Goal: Book appointment/travel/reservation

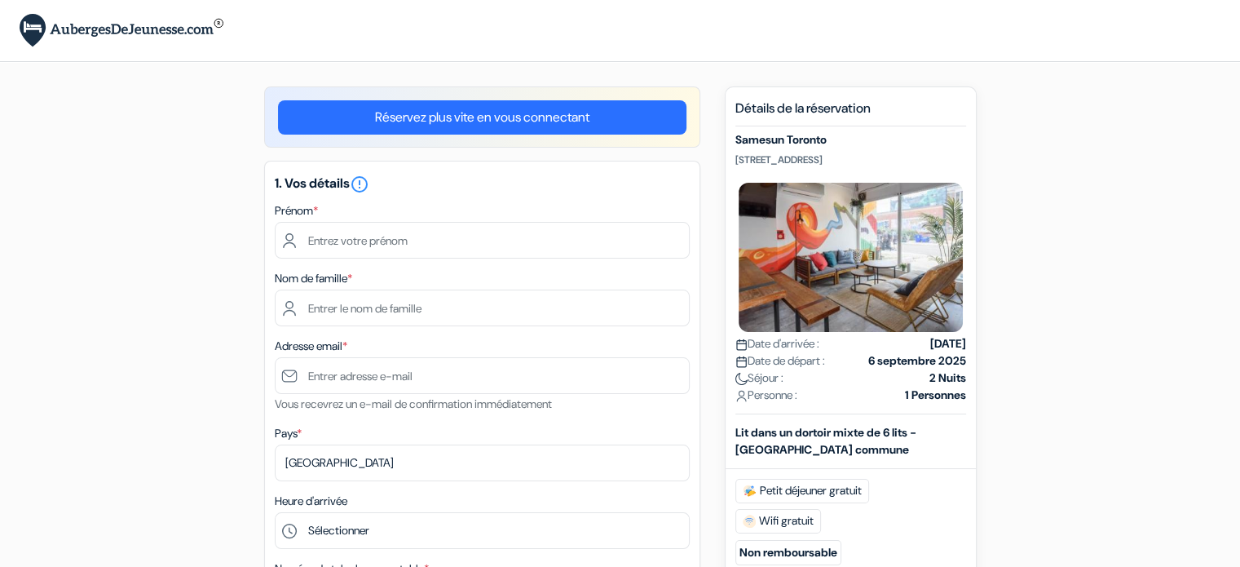
scroll to position [36, 0]
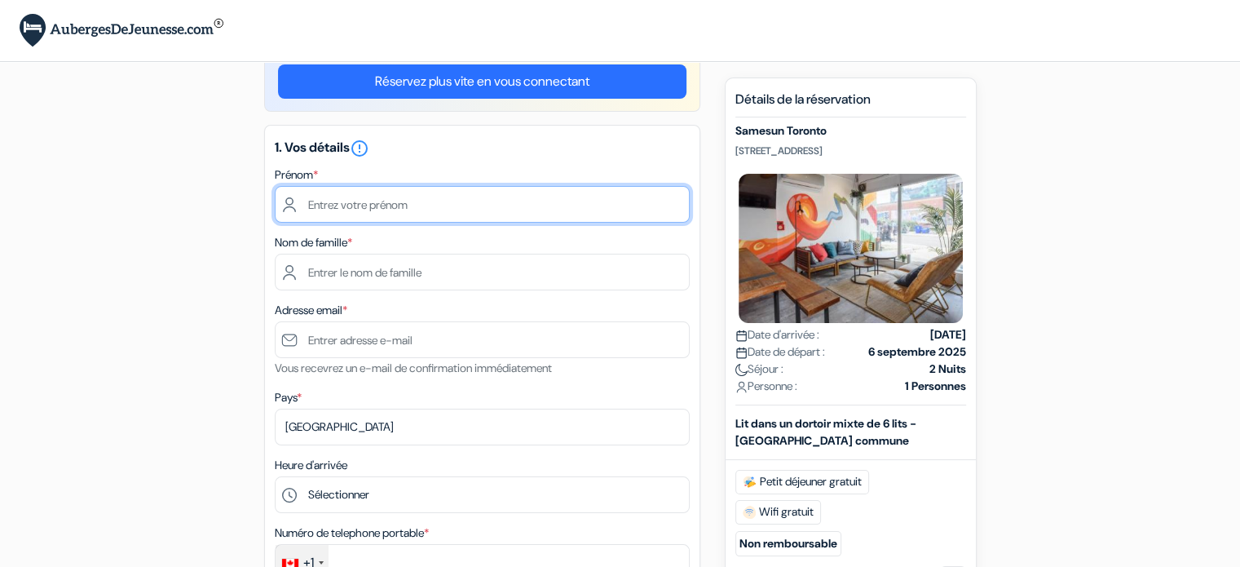
click at [440, 205] on input "text" at bounding box center [482, 204] width 415 height 37
type input "Ulric"
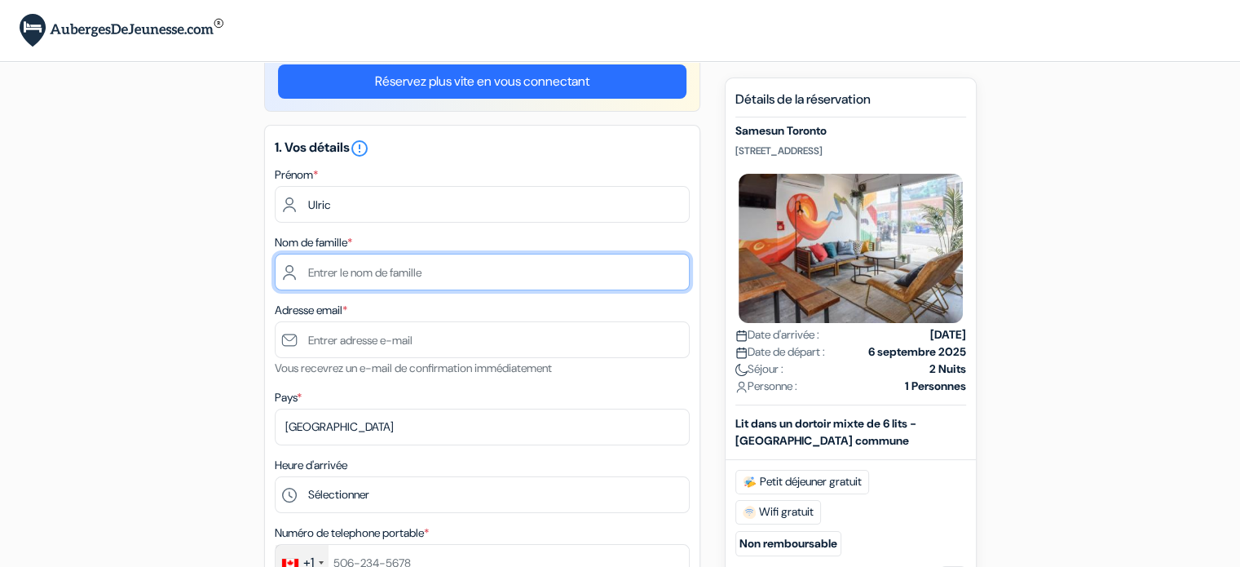
click at [406, 278] on input "text" at bounding box center [482, 272] width 415 height 37
type input "Champoux"
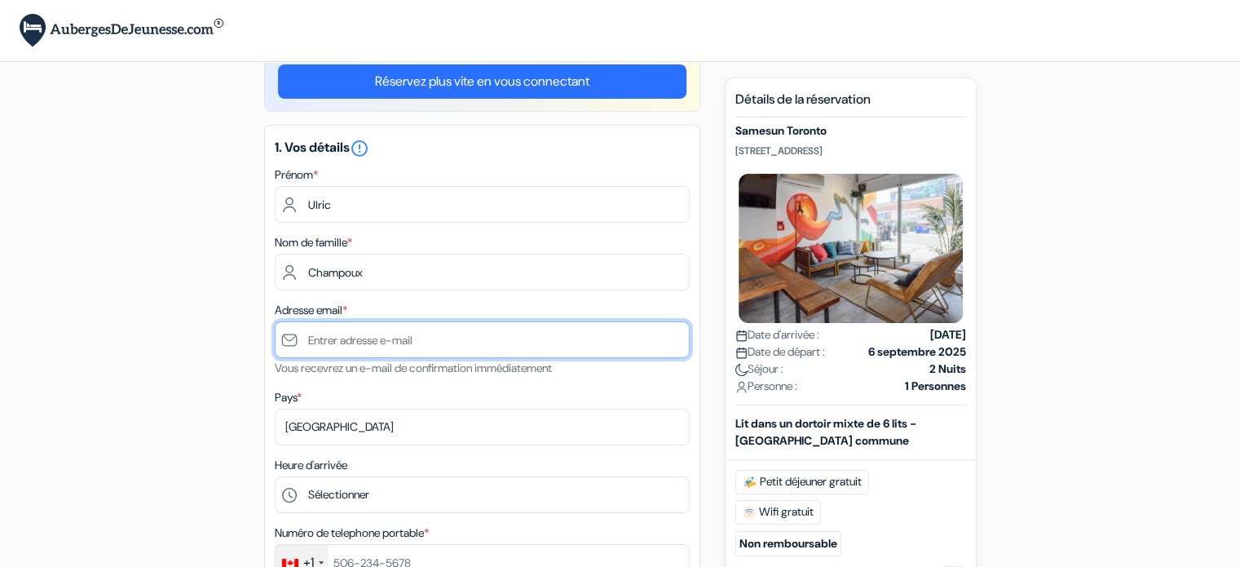
click at [378, 333] on input "text" at bounding box center [482, 339] width 415 height 37
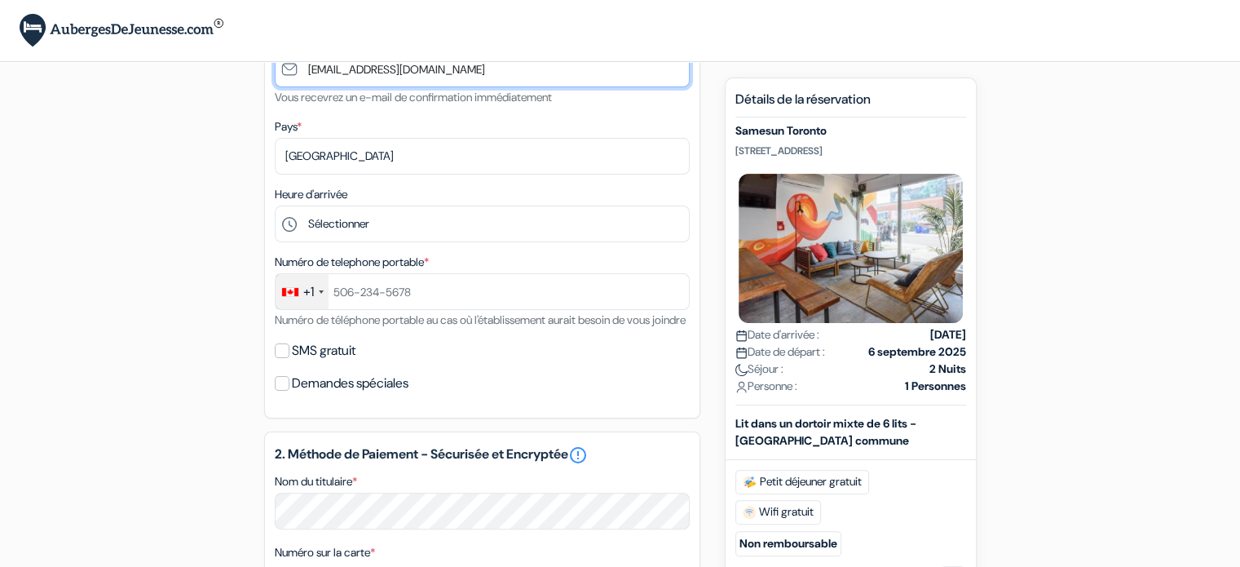
scroll to position [307, 0]
type input "[EMAIL_ADDRESS][DOMAIN_NAME]"
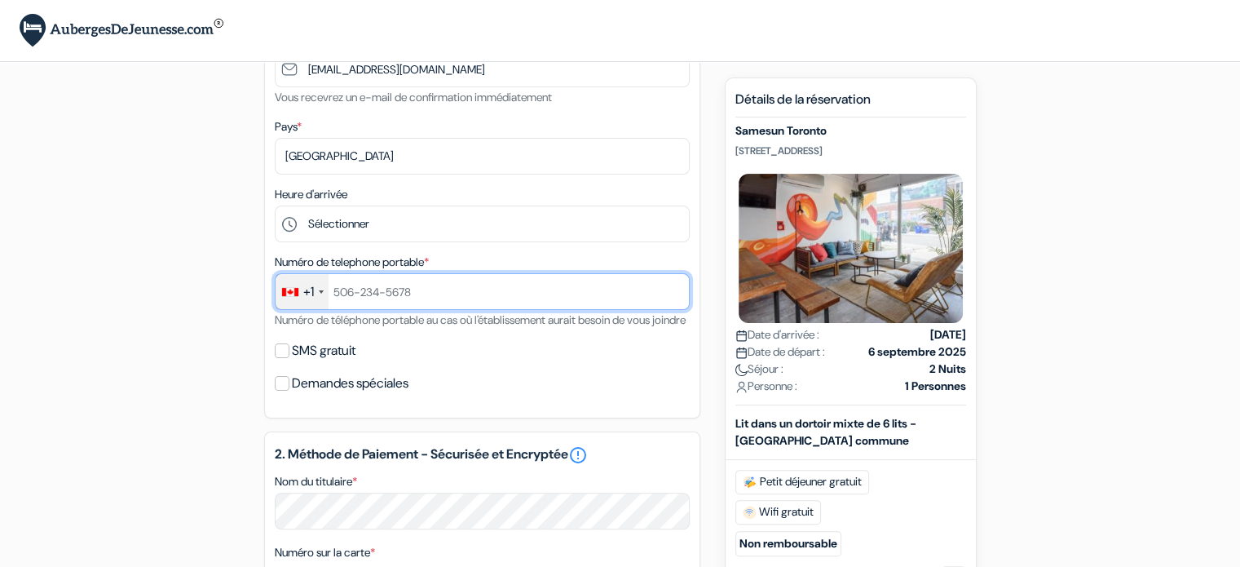
click at [391, 303] on input "text" at bounding box center [482, 291] width 415 height 37
type input "4185736455"
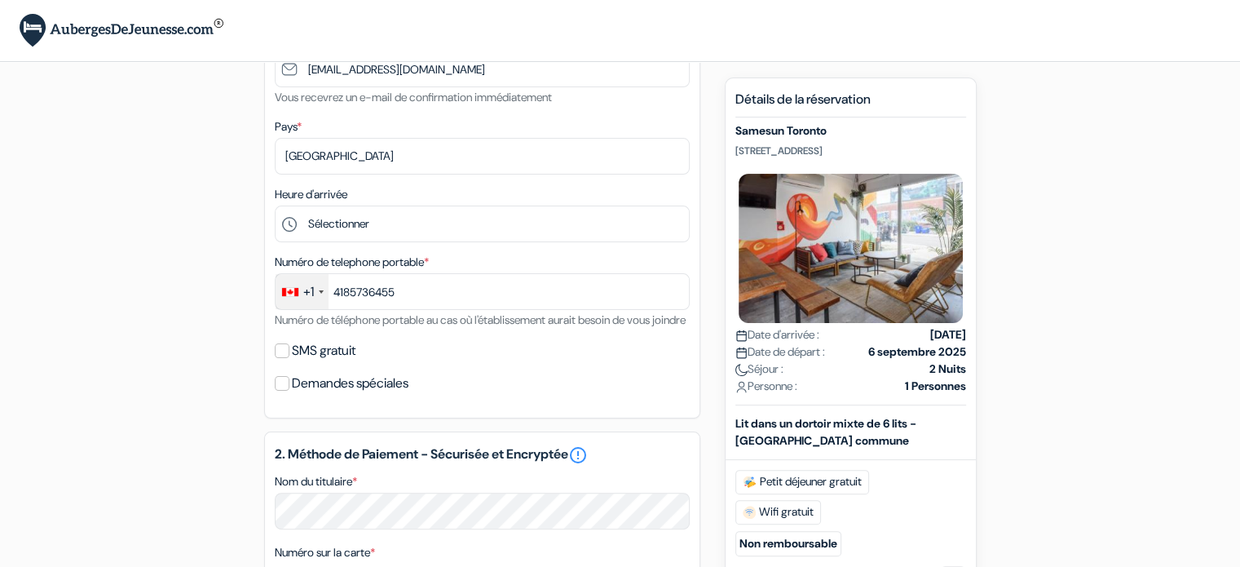
click at [297, 362] on label "SMS gratuit" at bounding box center [324, 350] width 64 height 23
click at [289, 358] on input "SMS gratuit" at bounding box center [282, 350] width 15 height 15
checkbox input "true"
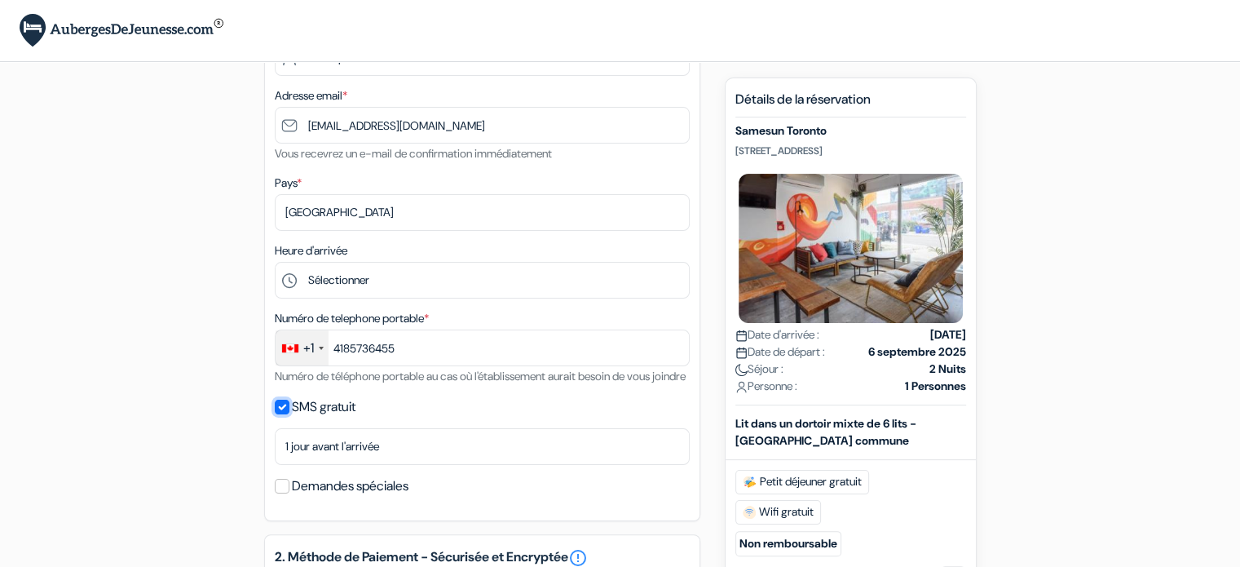
scroll to position [224, 0]
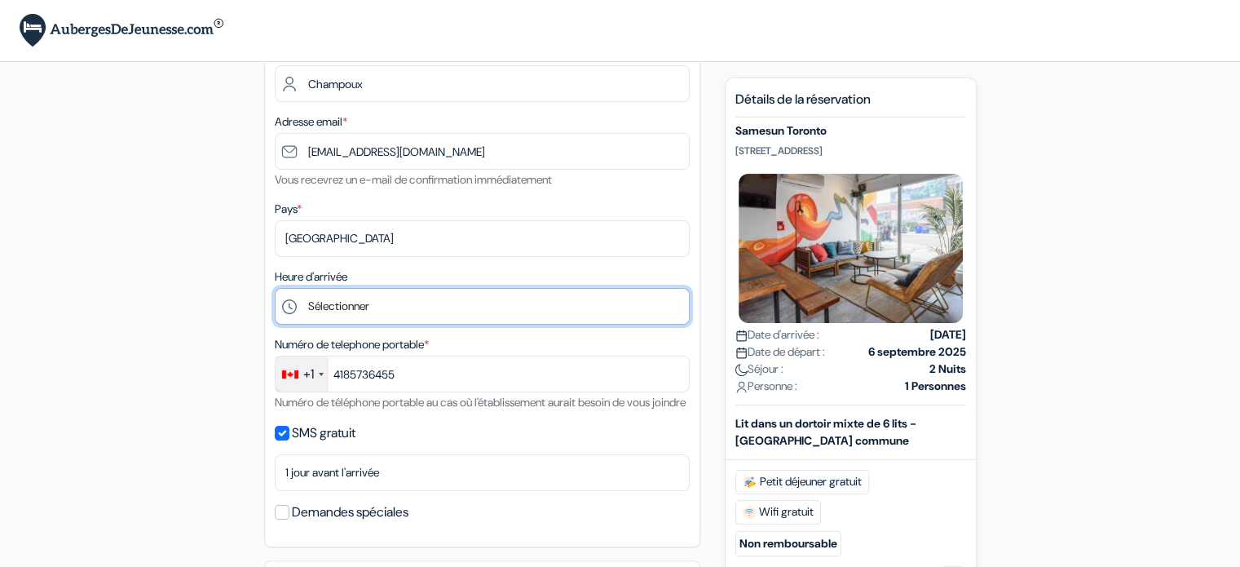
click at [457, 309] on select "Sélectionner 1:00 2:00 3:00 4:00 5:00 6:00 7:00 8:00 9:00 10:00 11:00 12:00 13:…" at bounding box center [482, 306] width 415 height 37
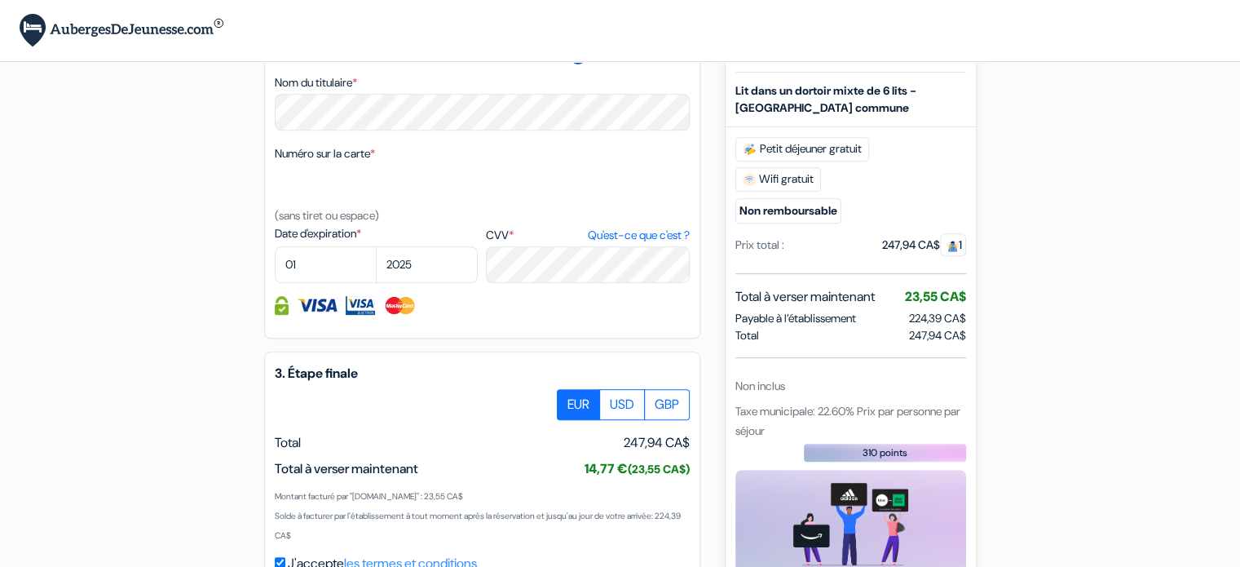
scroll to position [751, 0]
click at [321, 277] on select "01 02 03 04 05 06 07 08 09 10 11 12" at bounding box center [326, 265] width 102 height 37
select select "06"
click at [275, 268] on select "01 02 03 04 05 06 07 08 09 10 11 12" at bounding box center [326, 265] width 102 height 37
click at [415, 281] on select "2025 2026 2027 2028 2029 2030 2031 2032 2033 2034 2035 2036 2037 2038 2039 2040…" at bounding box center [427, 265] width 102 height 37
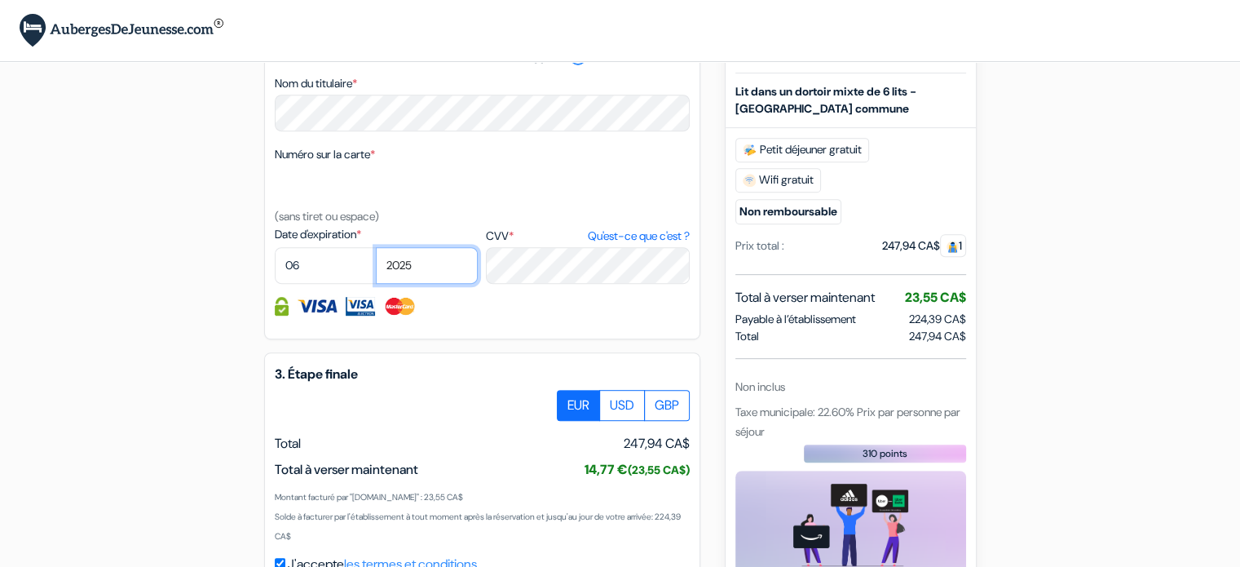
select select "2028"
click at [376, 268] on select "2025 2026 2027 2028 2029 2030 2031 2032 2033 2034 2035 2036 2037 2038 2039 2040…" at bounding box center [427, 265] width 102 height 37
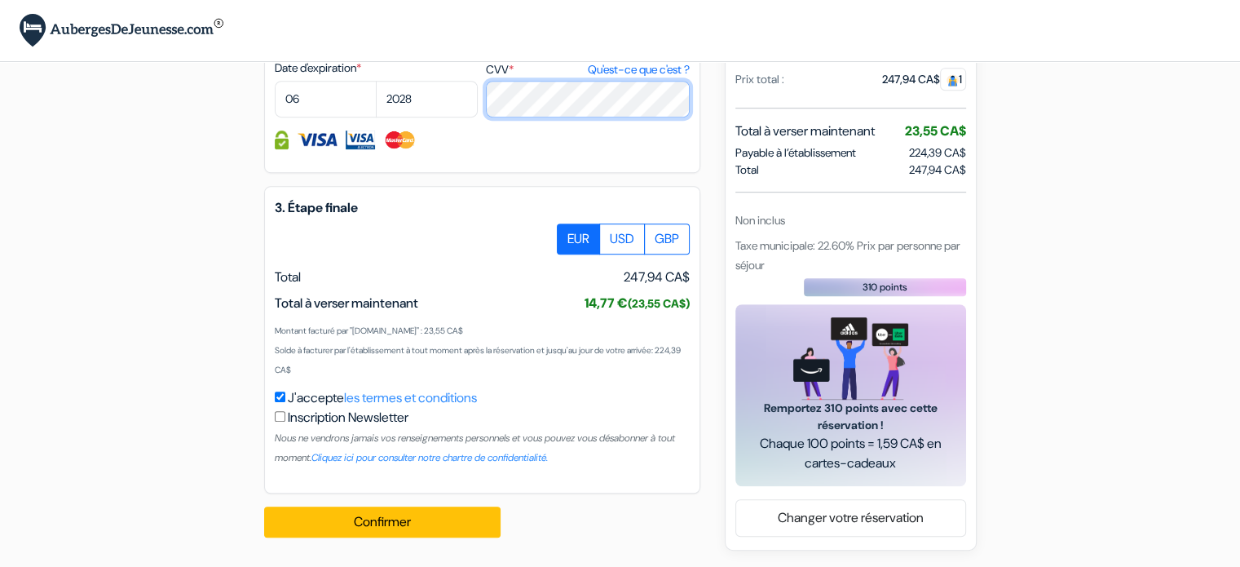
scroll to position [937, 0]
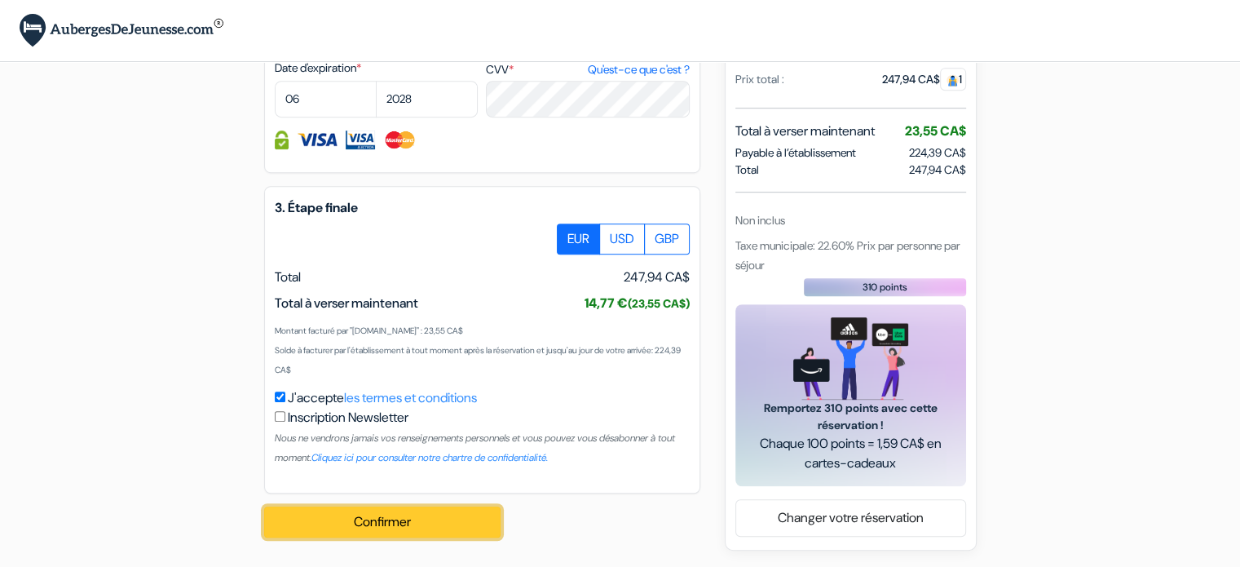
click at [440, 515] on button "Confirmer Loading..." at bounding box center [382, 521] width 236 height 31
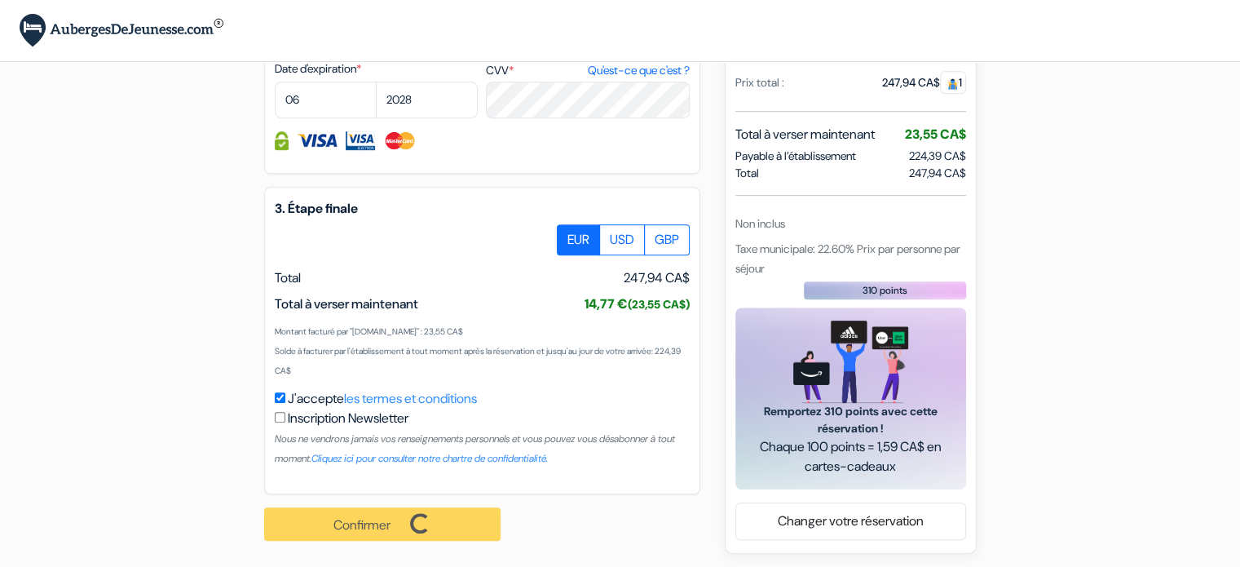
scroll to position [939, 0]
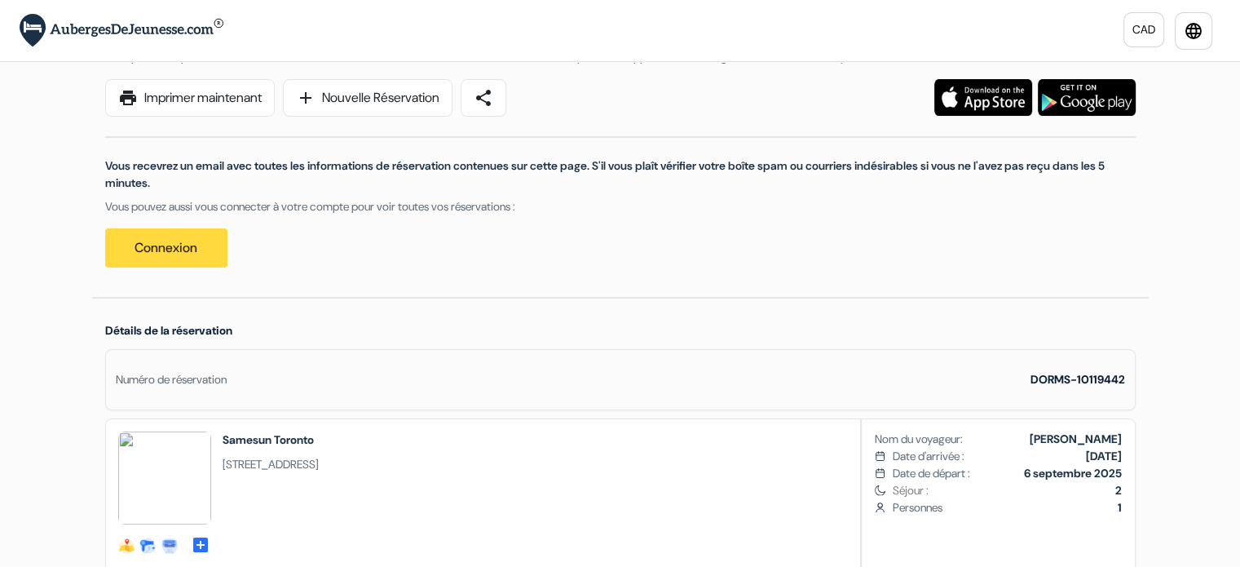
scroll to position [113, 0]
